Goal: Information Seeking & Learning: Learn about a topic

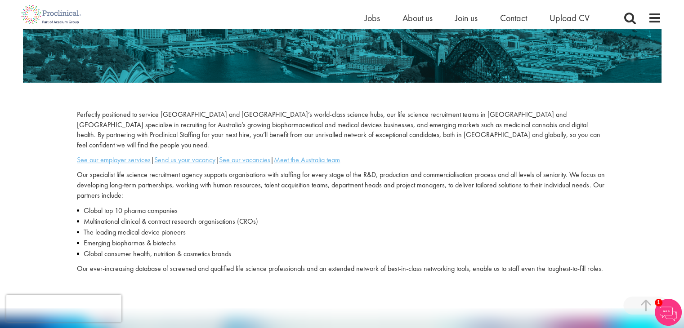
scroll to position [205, 0]
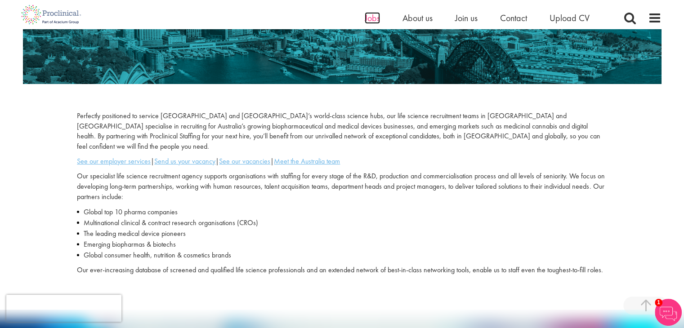
click at [369, 20] on span "Jobs" at bounding box center [372, 18] width 15 height 12
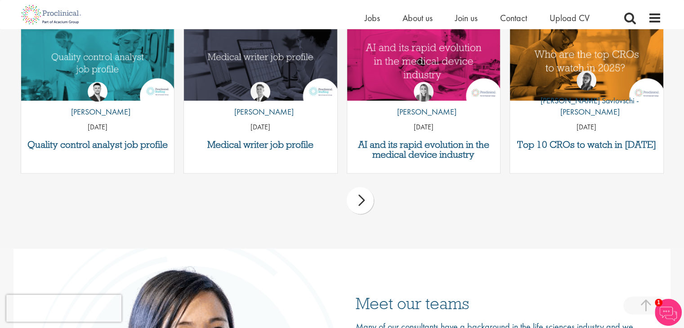
scroll to position [1136, 0]
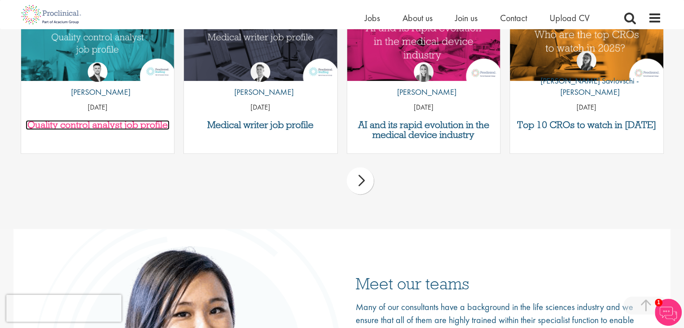
click at [158, 120] on h3 "Quality control analyst job profile" at bounding box center [98, 125] width 144 height 10
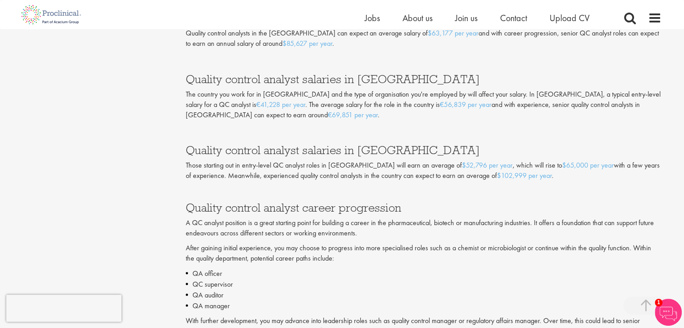
scroll to position [1655, 0]
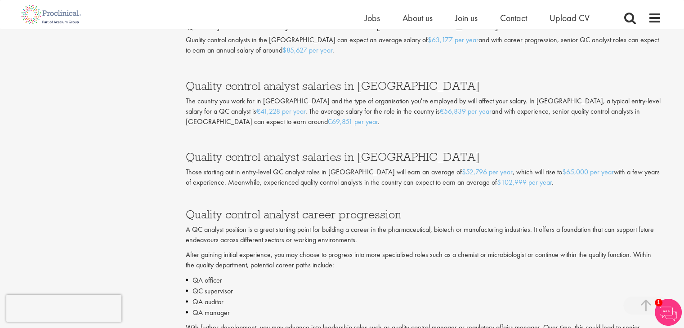
click at [462, 173] on link "$52,796 per year" at bounding box center [487, 171] width 51 height 9
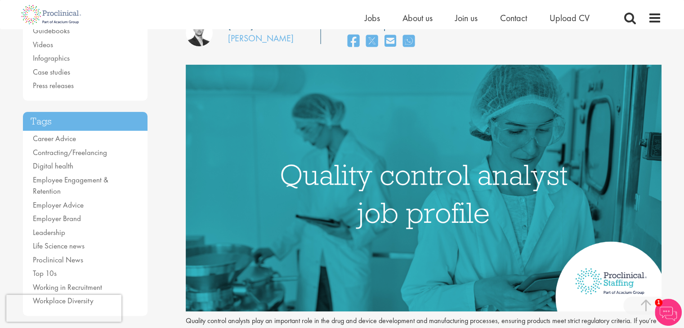
scroll to position [28, 0]
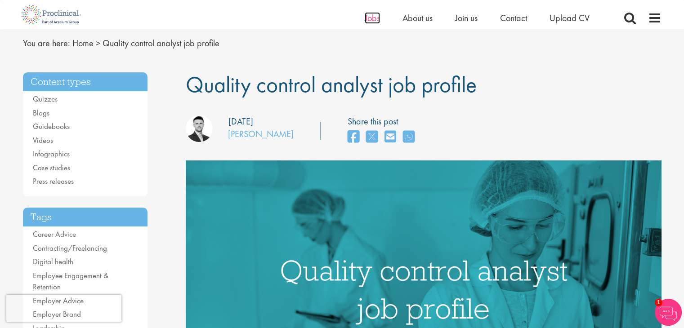
click at [378, 21] on span "Jobs" at bounding box center [372, 18] width 15 height 12
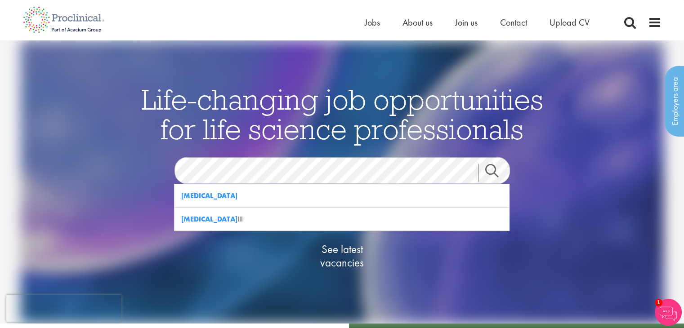
click at [488, 171] on link "Search" at bounding box center [497, 173] width 39 height 18
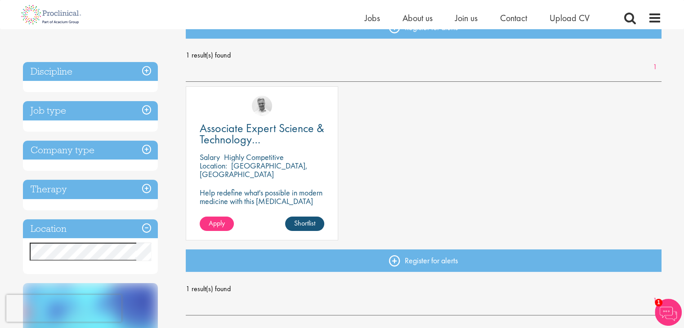
scroll to position [110, 0]
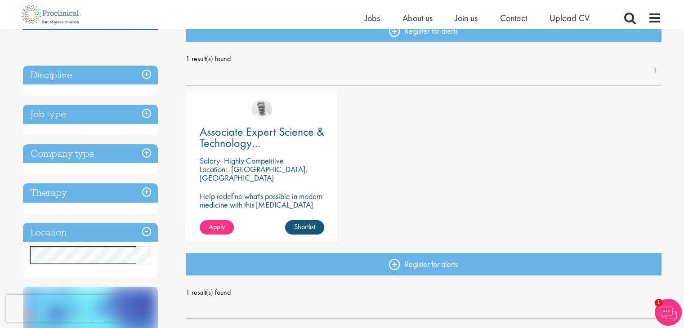
drag, startPoint x: 689, startPoint y: 76, endPoint x: 691, endPoint y: 121, distance: 45.0
click at [145, 108] on h3 "Job type" at bounding box center [90, 114] width 135 height 19
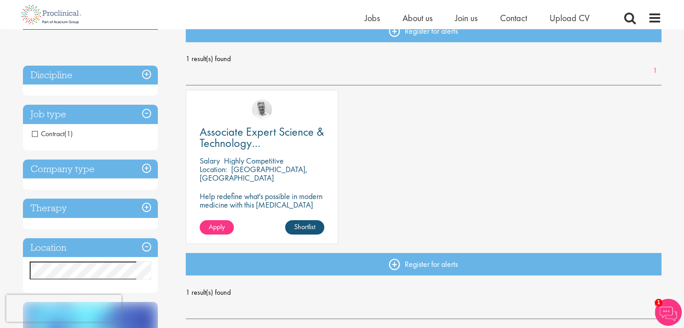
click at [140, 72] on h3 "Discipline" at bounding box center [90, 75] width 135 height 19
